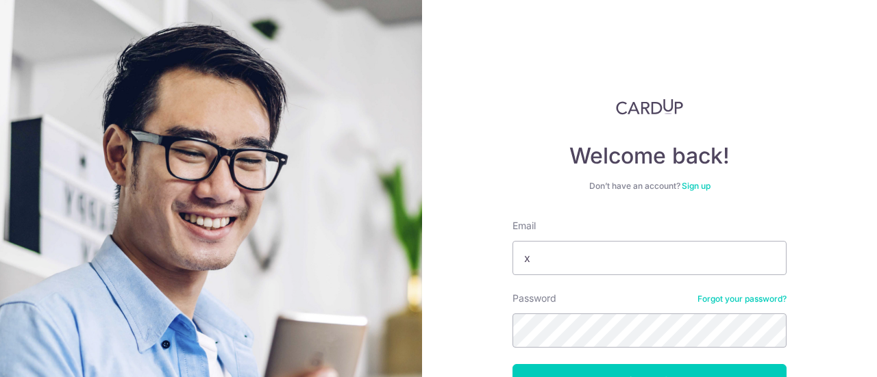
type input "[EMAIL_ADDRESS][DOMAIN_NAME]"
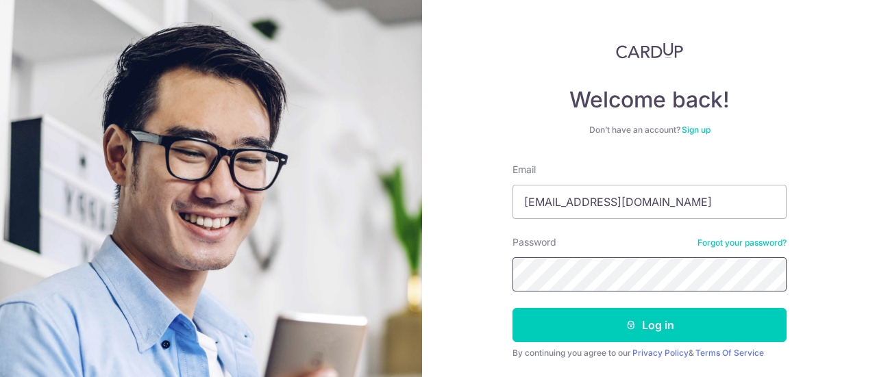
scroll to position [97, 0]
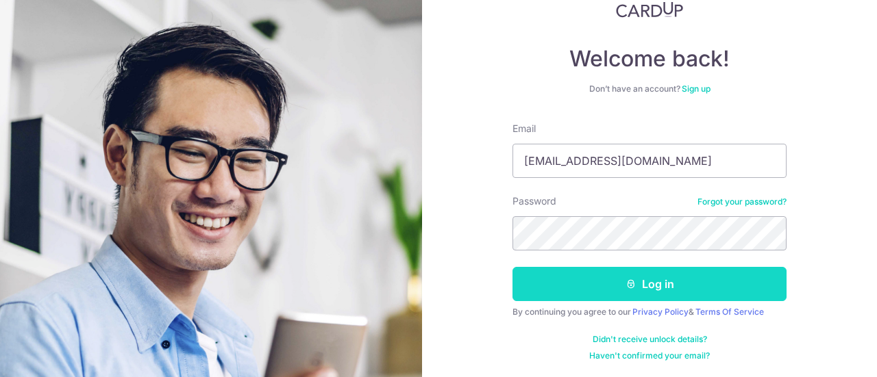
click at [611, 294] on button "Log in" at bounding box center [649, 284] width 274 height 34
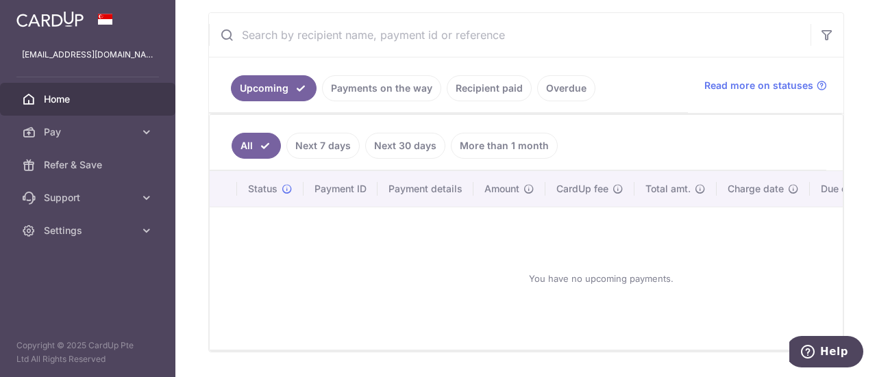
scroll to position [294, 0]
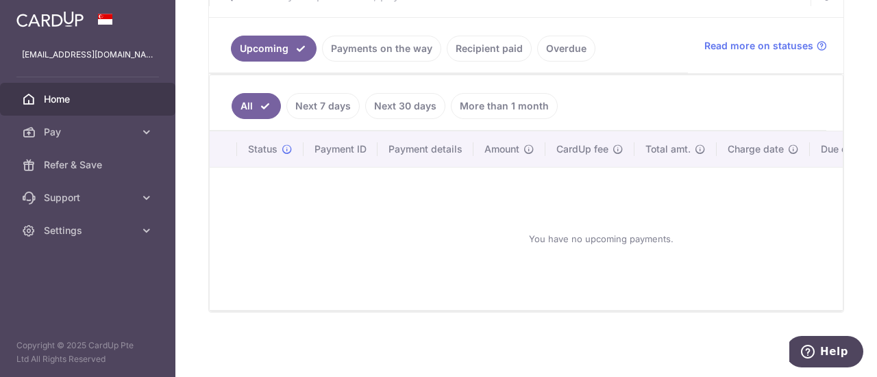
click at [468, 44] on link "Recipient paid" at bounding box center [489, 49] width 85 height 26
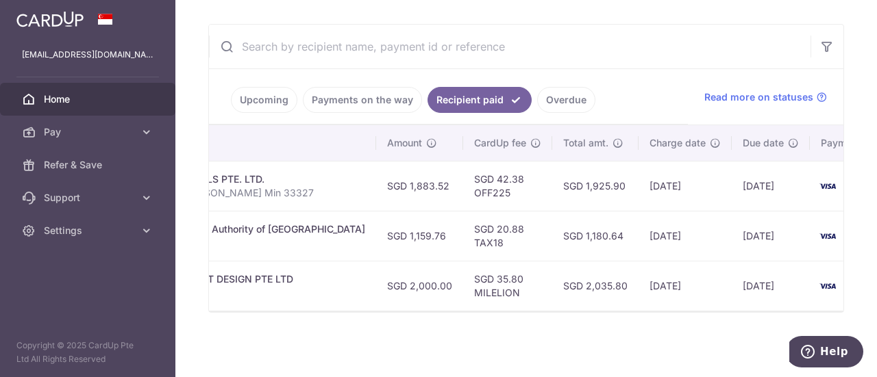
scroll to position [0, 402]
